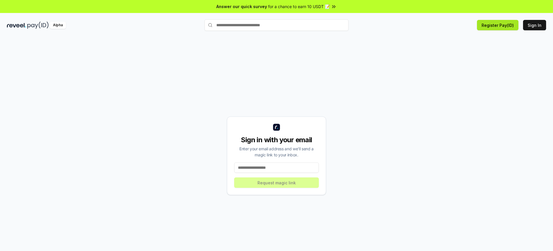
click at [499, 25] on button "Register Pay(ID)" at bounding box center [497, 25] width 41 height 10
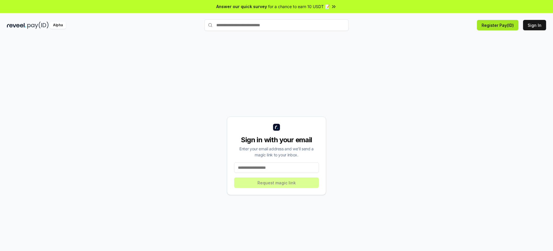
click at [499, 25] on button "Register Pay(ID)" at bounding box center [497, 25] width 41 height 10
click at [535, 25] on button "Sign In" at bounding box center [534, 25] width 23 height 10
click at [499, 25] on button "Register Pay(ID)" at bounding box center [497, 25] width 41 height 10
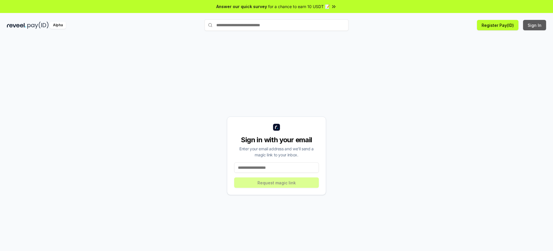
click at [535, 25] on button "Sign In" at bounding box center [534, 25] width 23 height 10
